Goal: Task Accomplishment & Management: Use online tool/utility

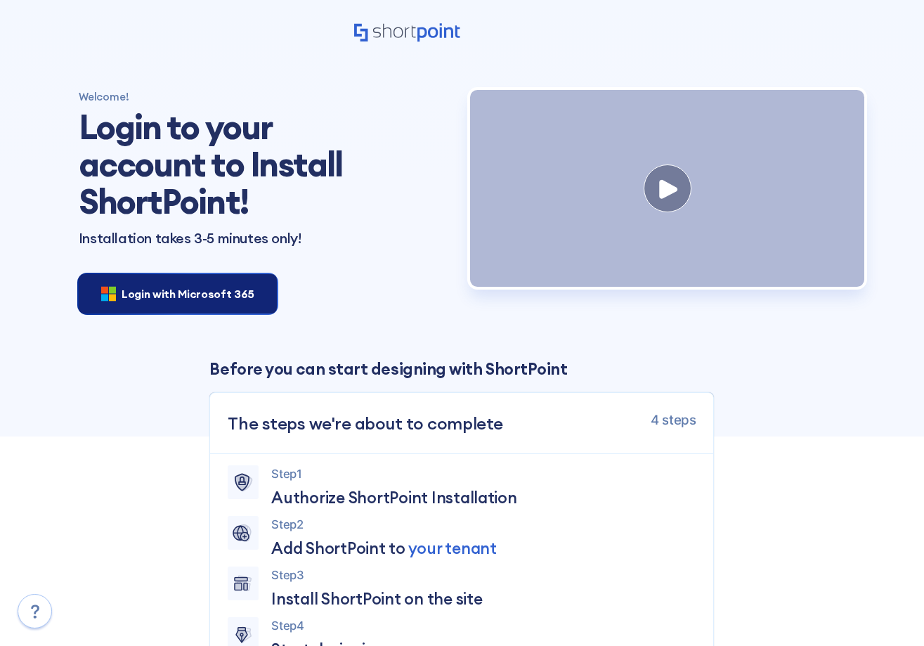
click at [171, 302] on div "Login with Microsoft 365" at bounding box center [178, 293] width 198 height 39
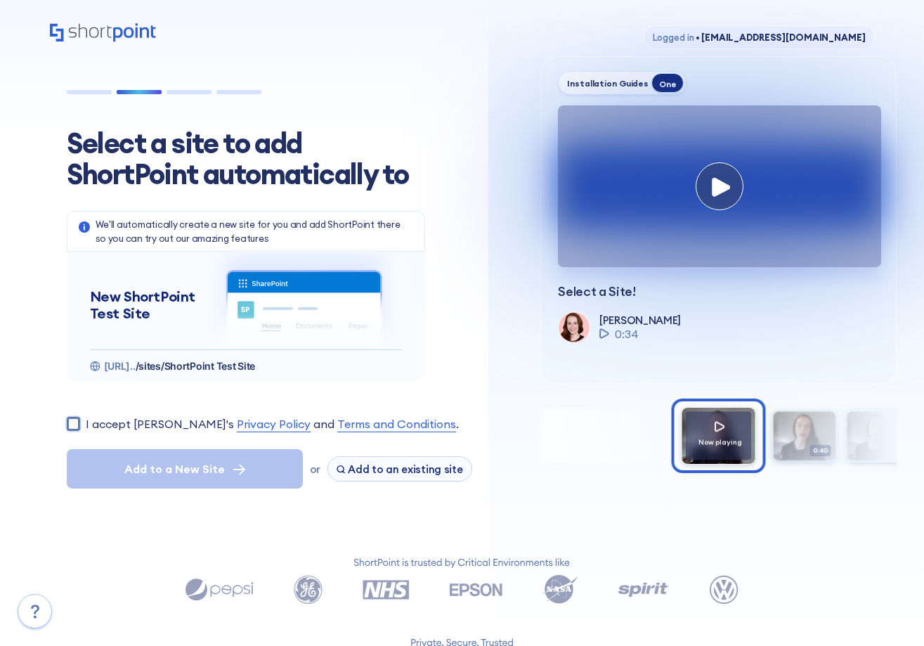
click at [68, 421] on input "I accept [PERSON_NAME]'s Privacy Policy and Terms and Conditions ." at bounding box center [73, 423] width 13 height 13
checkbox input "true"
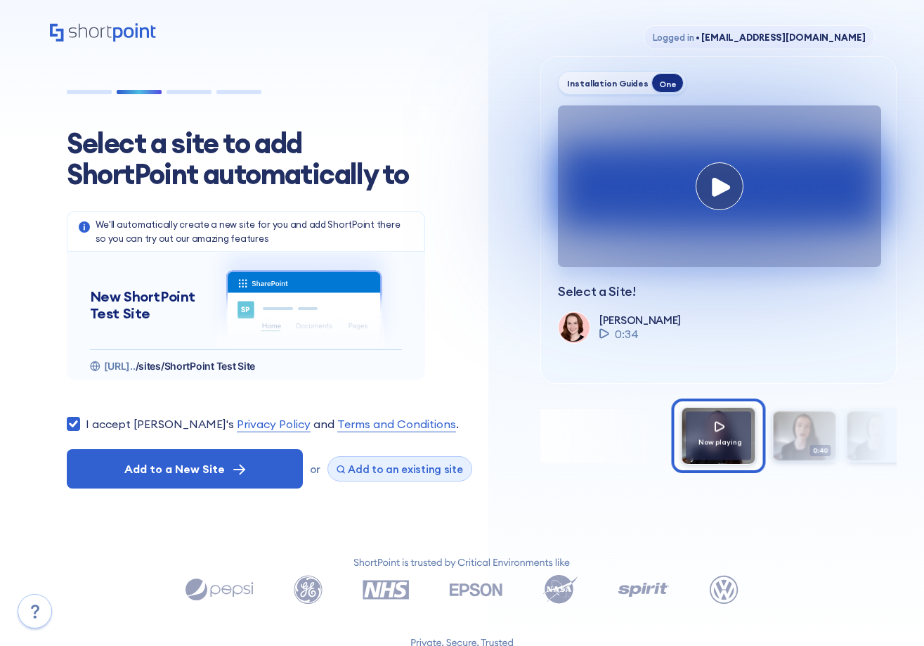
click at [377, 471] on span "Add to an existing site" at bounding box center [405, 468] width 115 height 13
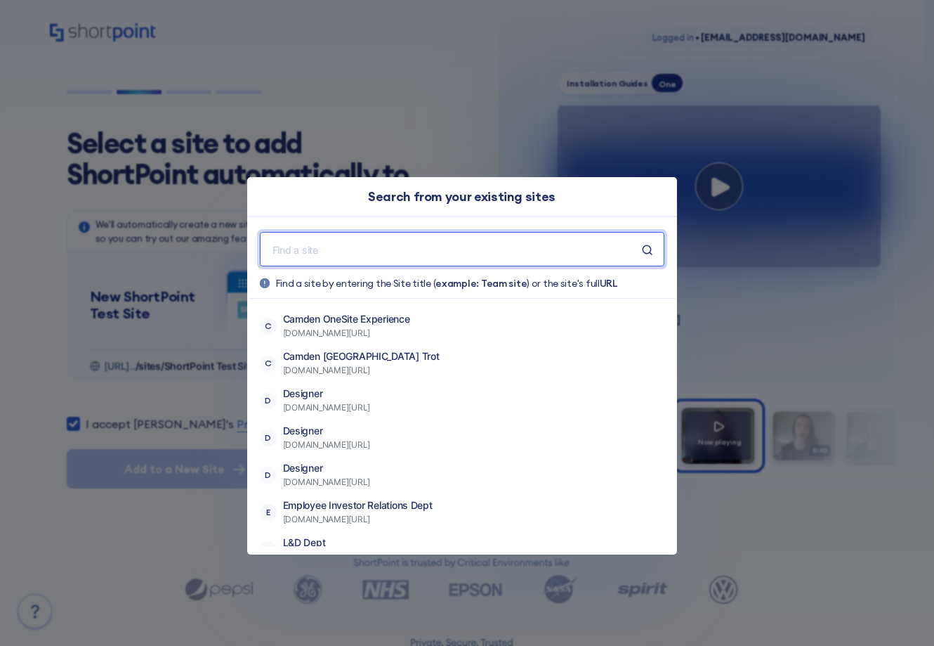
click at [341, 243] on input "text" at bounding box center [456, 249] width 371 height 18
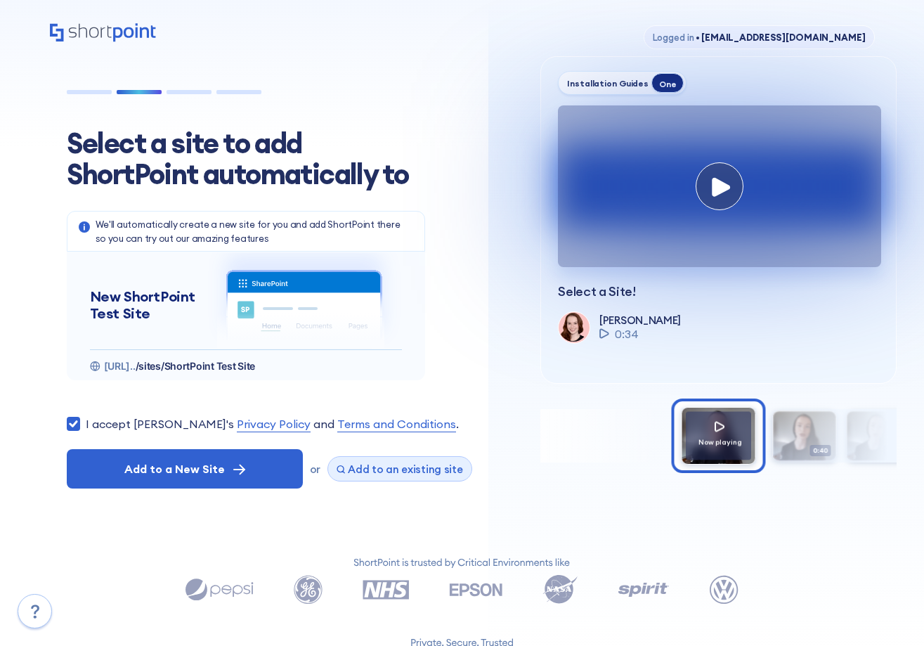
click at [404, 462] on span "Add to an existing site" at bounding box center [405, 468] width 115 height 13
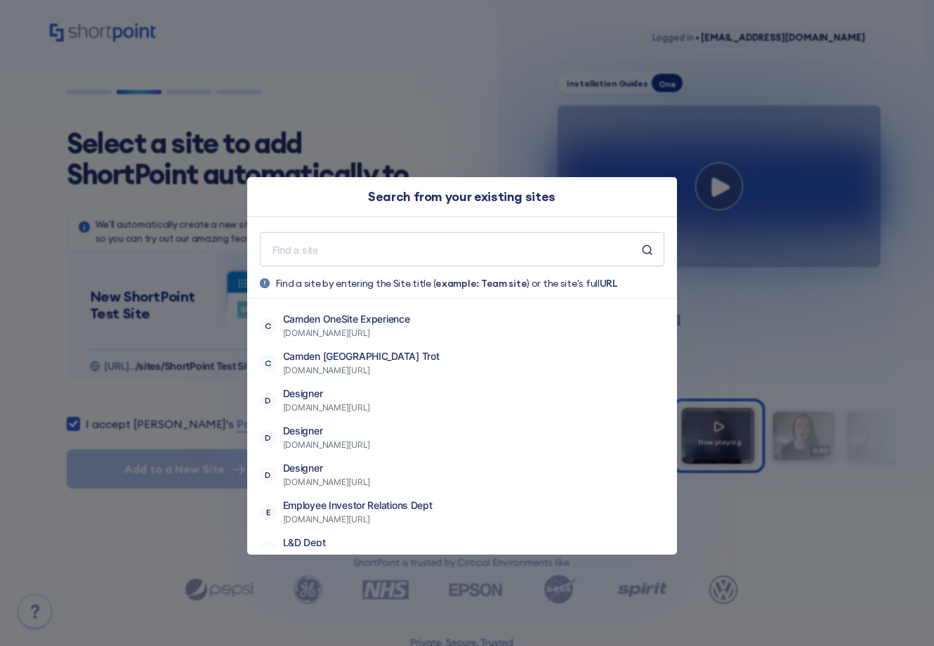
click at [343, 94] on div "Search from your existing sites Find a site by entering the Site title ( exampl…" at bounding box center [467, 323] width 934 height 646
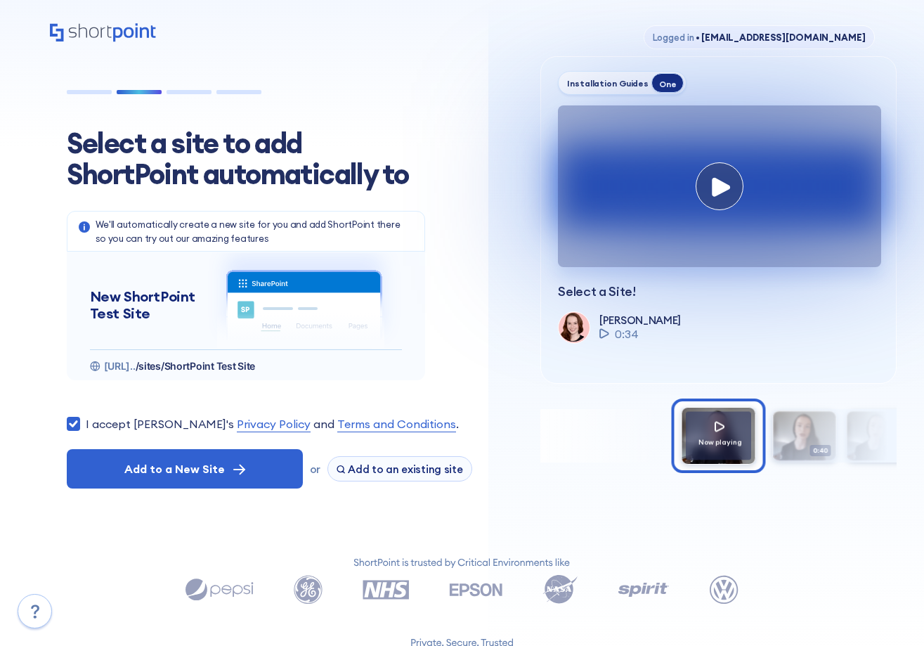
click at [371, 518] on section "Select a site to add ShortPoint automatically to We'll automatically create a n…" at bounding box center [287, 308] width 474 height 428
click at [33, 331] on div "Select a site to add ShortPoint automatically to We'll automatically create a n…" at bounding box center [462, 289] width 870 height 466
click at [374, 468] on span "Add to an existing site" at bounding box center [405, 468] width 115 height 13
drag, startPoint x: 39, startPoint y: 450, endPoint x: 62, endPoint y: 487, distance: 42.9
click at [39, 450] on div "Select a site to add ShortPoint automatically to We'll automatically create a n…" at bounding box center [462, 289] width 870 height 466
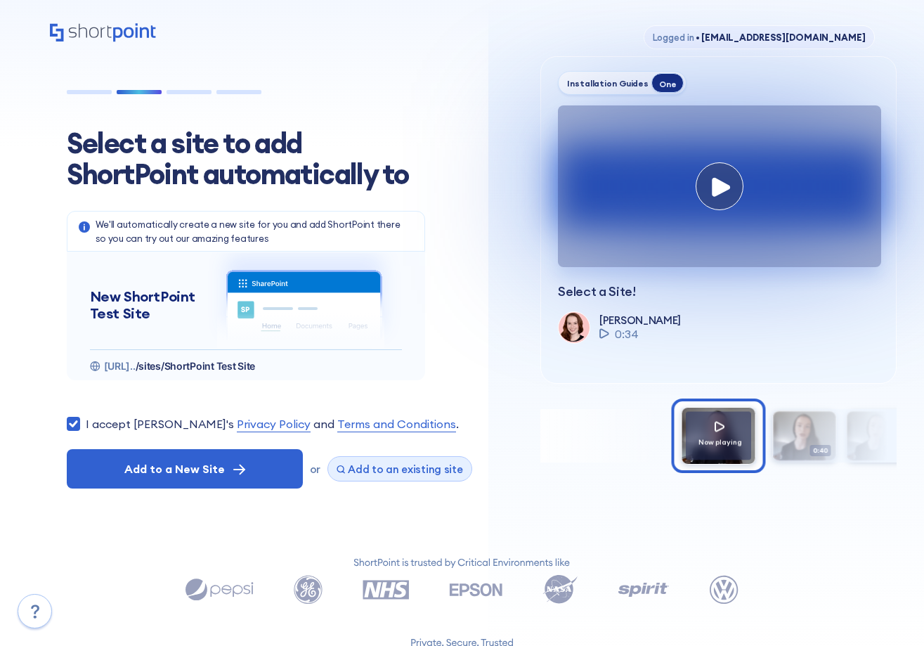
click at [386, 469] on span "Add to an existing site" at bounding box center [405, 468] width 115 height 13
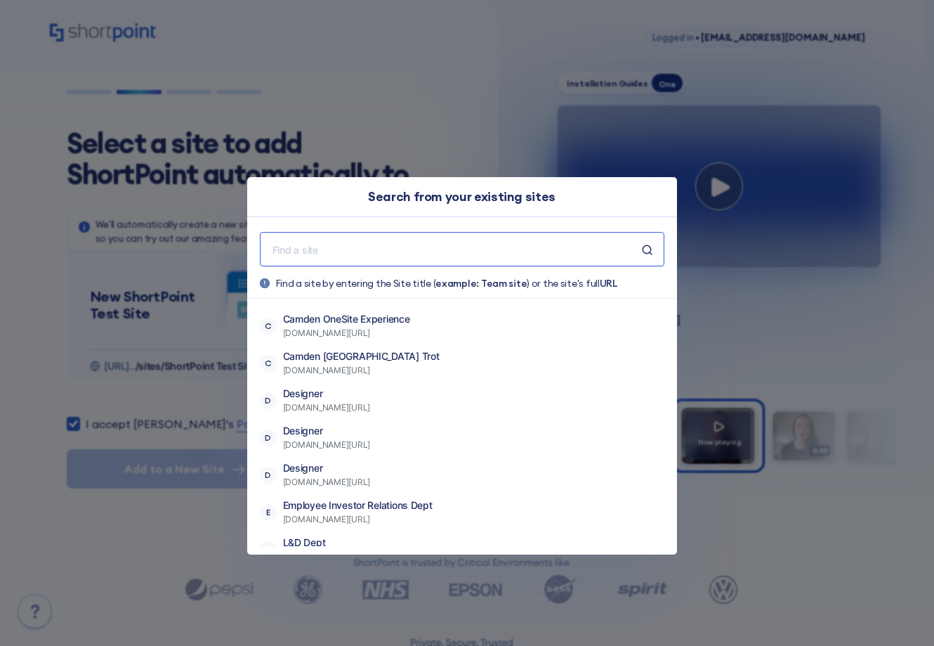
click at [372, 249] on input "text" at bounding box center [456, 249] width 371 height 18
click at [331, 242] on input "text" at bounding box center [456, 249] width 371 height 18
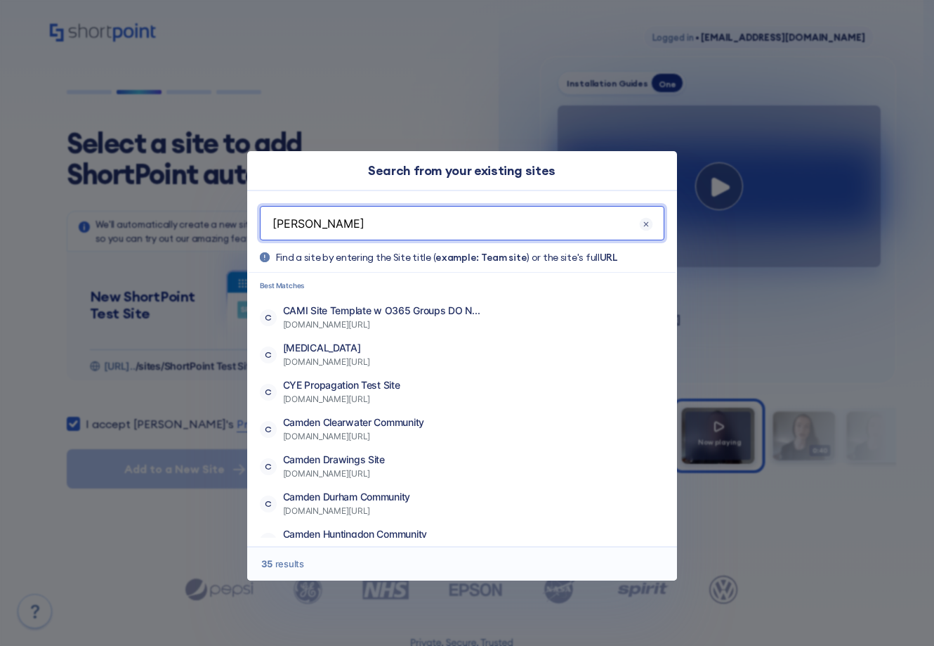
click at [398, 221] on input "[PERSON_NAME]" at bounding box center [455, 223] width 368 height 18
paste input "[URL][DOMAIN_NAME]"
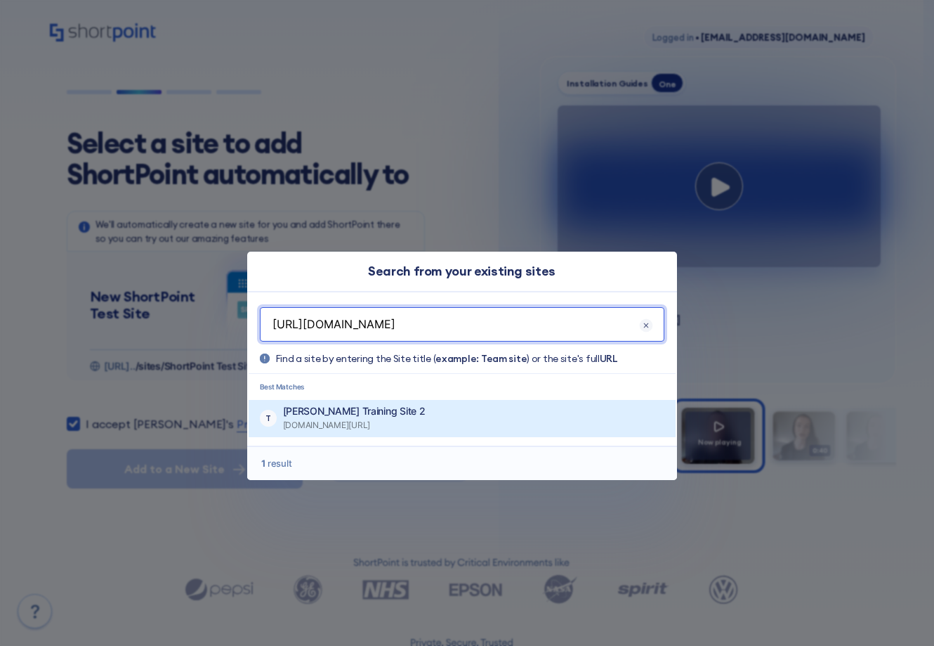
type input "[URL][DOMAIN_NAME]"
click at [416, 410] on p "[PERSON_NAME] Training Site 2" at bounding box center [354, 411] width 143 height 14
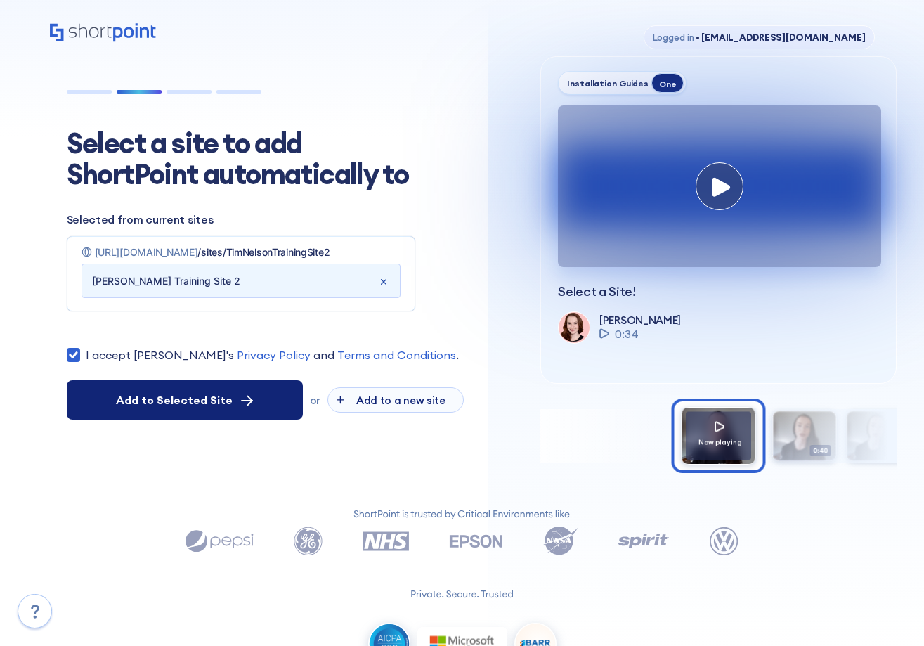
click at [199, 396] on span "Add to Selected Site" at bounding box center [174, 399] width 117 height 17
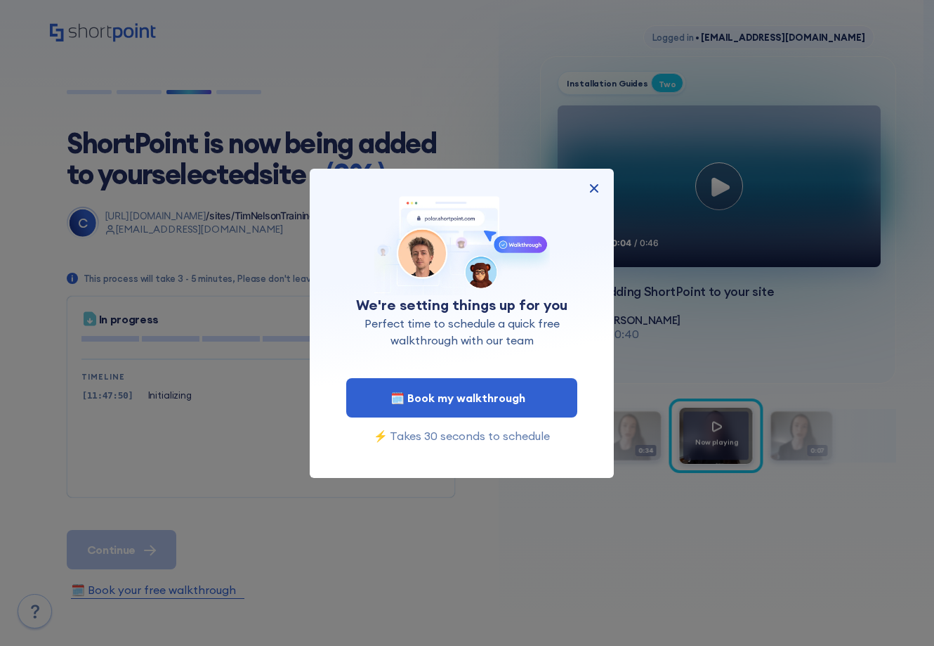
click at [591, 188] on img at bounding box center [594, 188] width 17 height 17
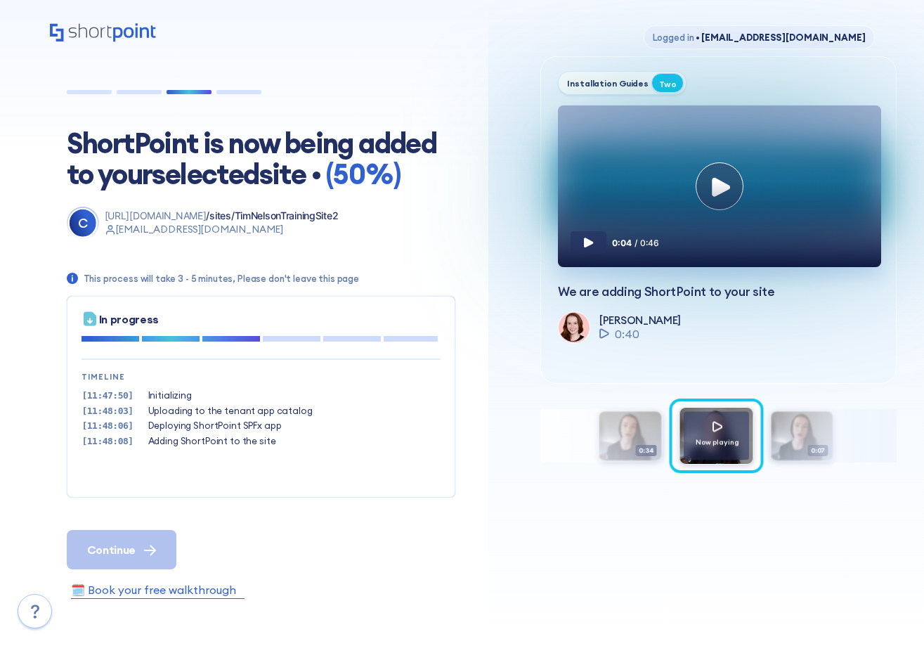
click at [20, 436] on div "Logged in • [EMAIL_ADDRESS][DOMAIN_NAME] ShortPoint is now being added to your …" at bounding box center [462, 438] width 924 height 876
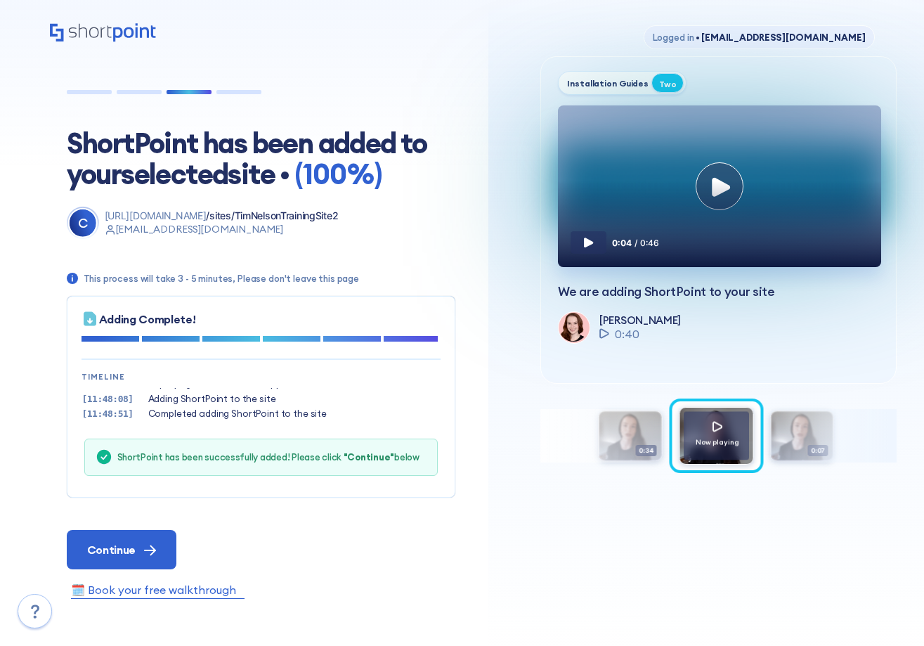
scroll to position [43, 0]
click at [117, 548] on span "Continue" at bounding box center [111, 549] width 48 height 17
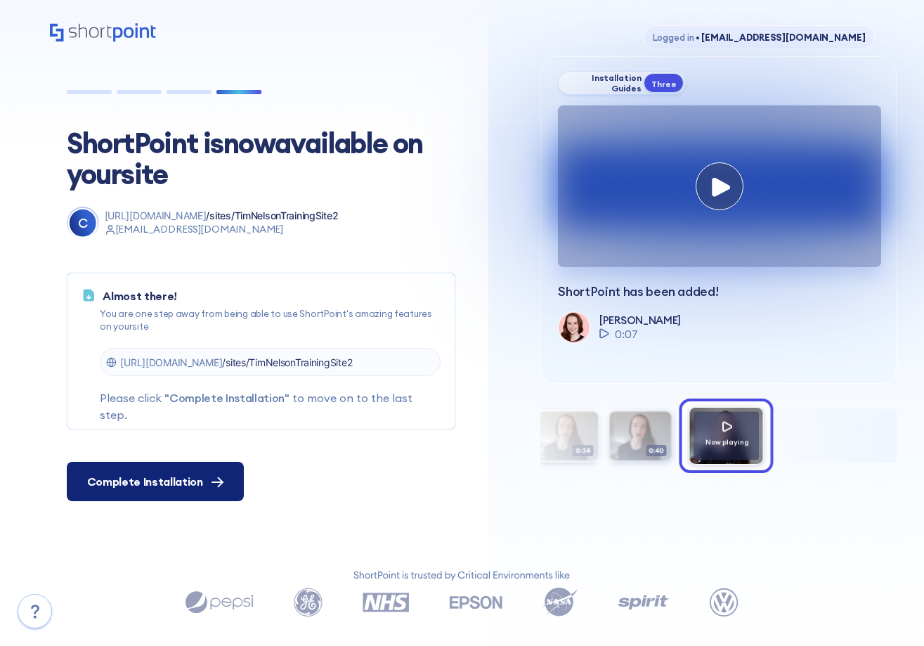
click at [138, 476] on span "Complete Installation" at bounding box center [145, 481] width 116 height 17
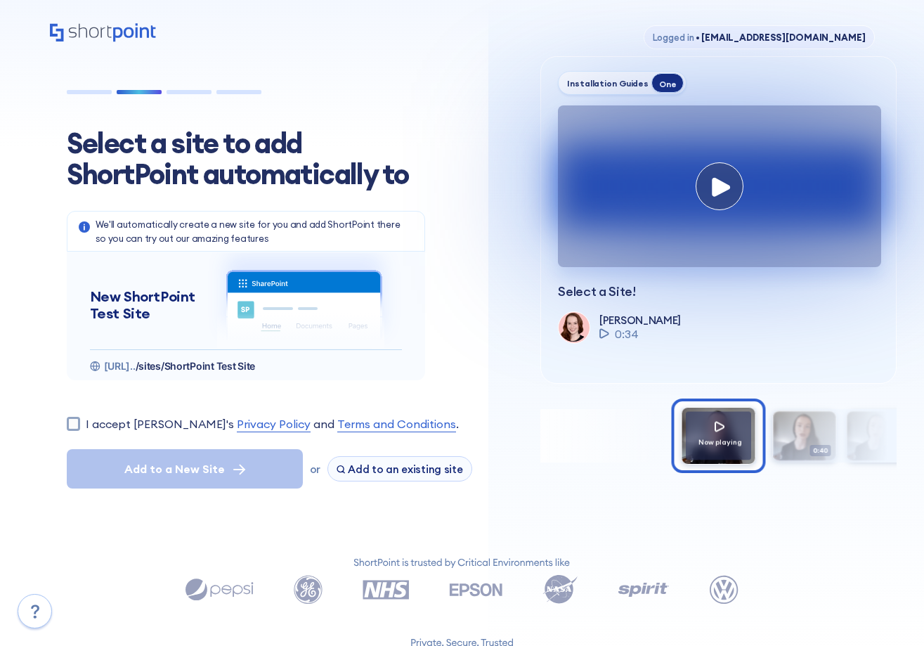
click at [25, 331] on div "Logged in • [EMAIL_ADDRESS][DOMAIN_NAME] Select a site to add ShortPoint automa…" at bounding box center [462, 383] width 924 height 766
